Goal: Task Accomplishment & Management: Use online tool/utility

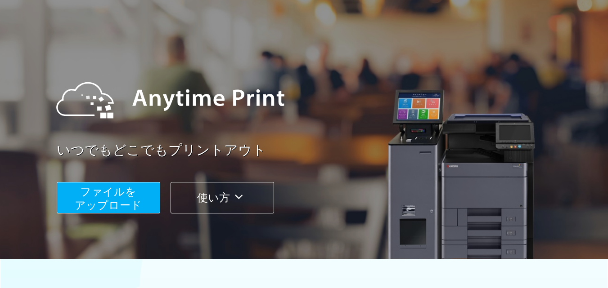
scroll to position [90, 0]
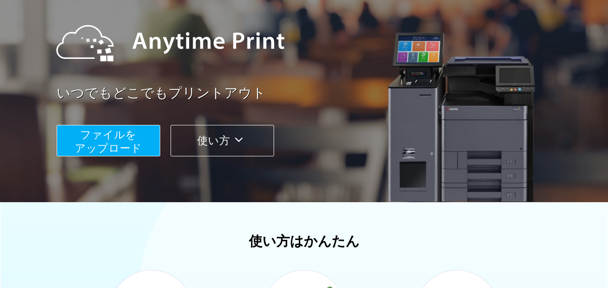
click at [139, 137] on button "ファイルを ​​アップロード" at bounding box center [108, 140] width 103 height 31
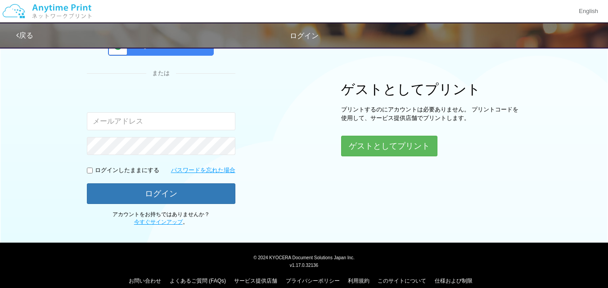
scroll to position [94, 0]
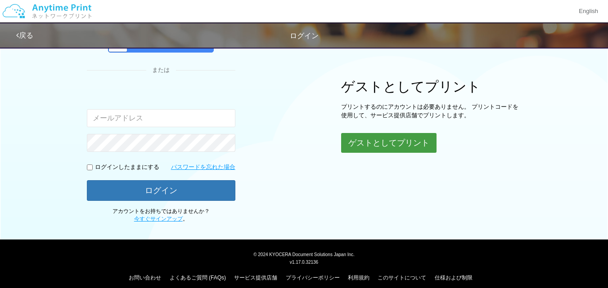
click at [376, 146] on button "ゲストとしてプリント" at bounding box center [388, 143] width 95 height 20
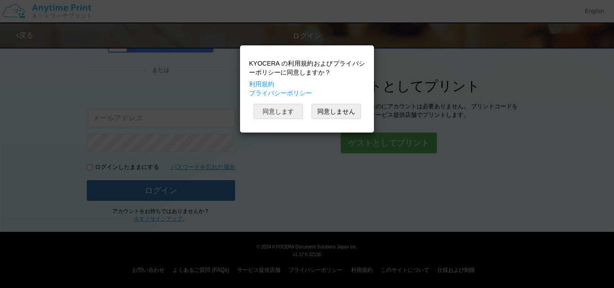
click at [282, 115] on button "同意します" at bounding box center [278, 111] width 49 height 15
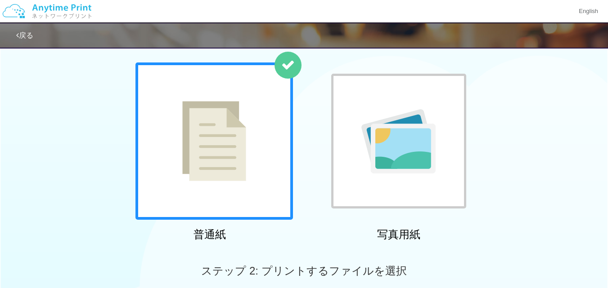
scroll to position [90, 0]
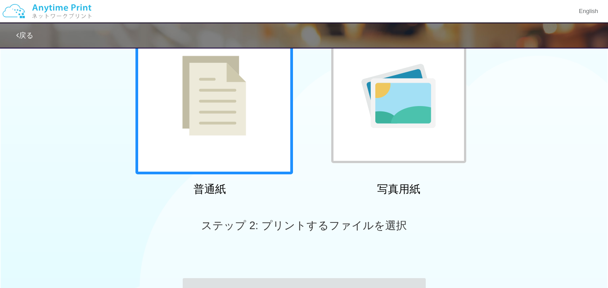
click at [235, 115] on div at bounding box center [213, 95] width 157 height 157
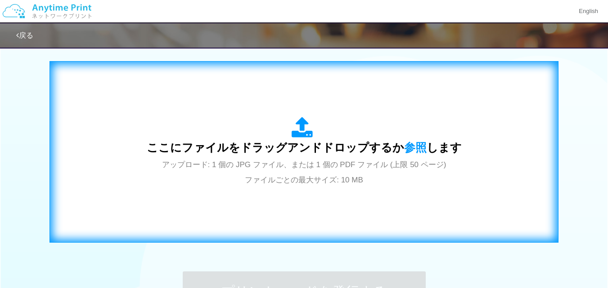
scroll to position [332, 0]
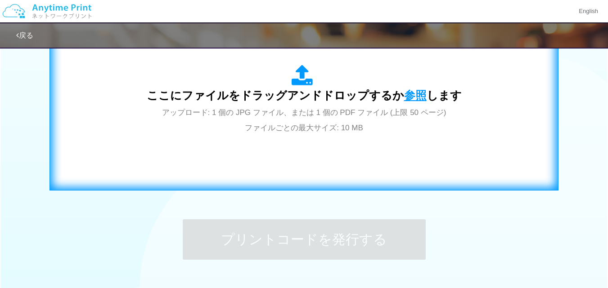
click at [405, 93] on span "参照" at bounding box center [415, 95] width 22 height 13
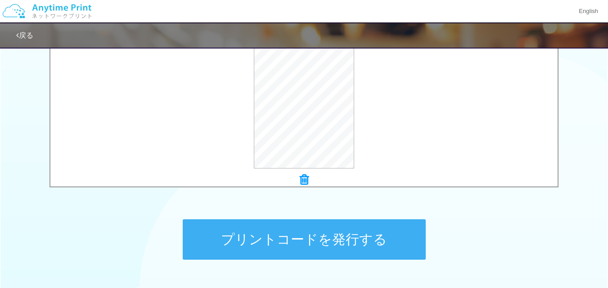
click at [309, 239] on button "プリントコードを発行する" at bounding box center [304, 239] width 243 height 40
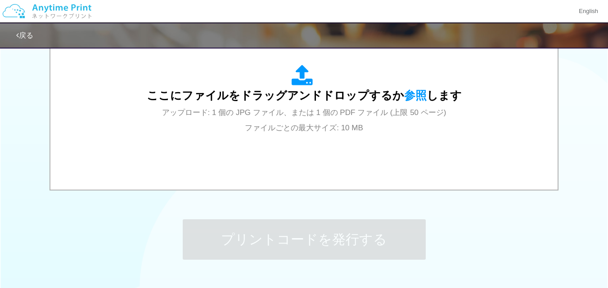
scroll to position [0, 0]
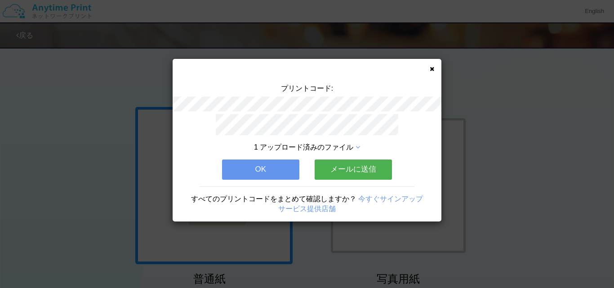
click at [430, 70] on icon at bounding box center [432, 69] width 4 height 6
